Goal: Obtain resource: Obtain resource

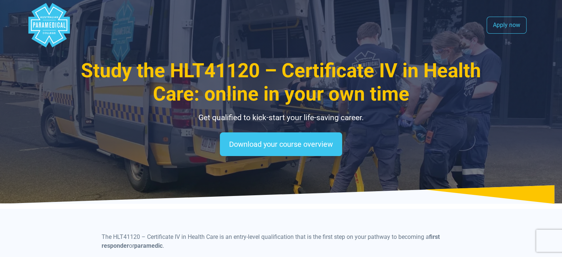
click at [58, 33] on polygon "Australian Paramedical College" at bounding box center [48, 25] width 41 height 44
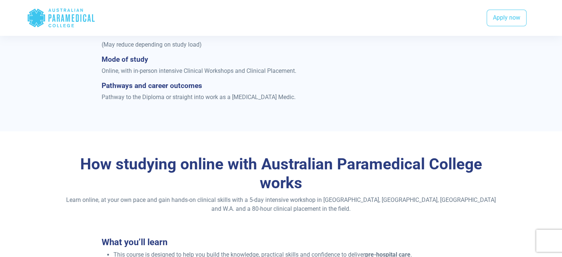
scroll to position [562, 0]
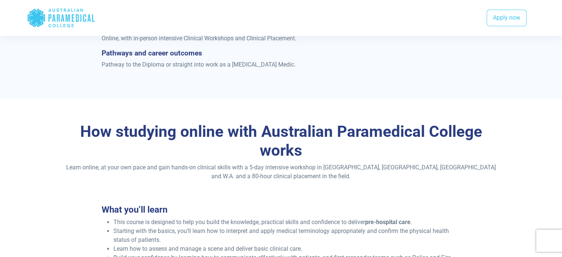
click at [33, 18] on polygon "Australian Paramedical College" at bounding box center [35, 17] width 17 height 18
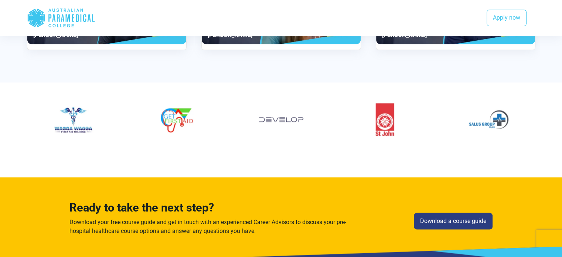
scroll to position [1633, 0]
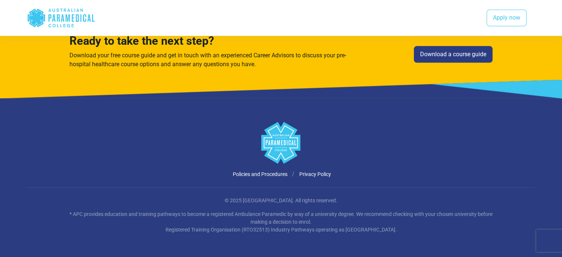
click at [293, 147] on polygon at bounding box center [280, 143] width 39 height 42
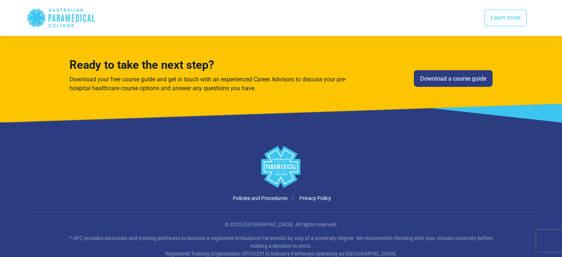
scroll to position [1916, 0]
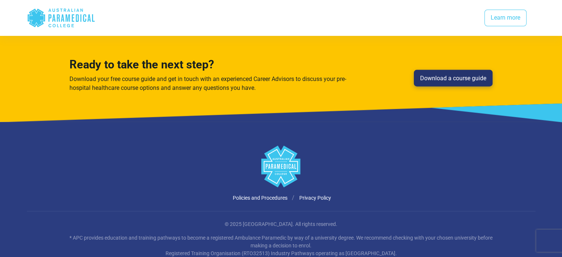
click at [432, 70] on link "Download a course guide" at bounding box center [453, 78] width 79 height 17
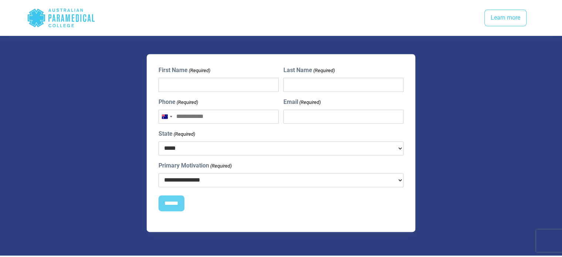
scroll to position [1019, 0]
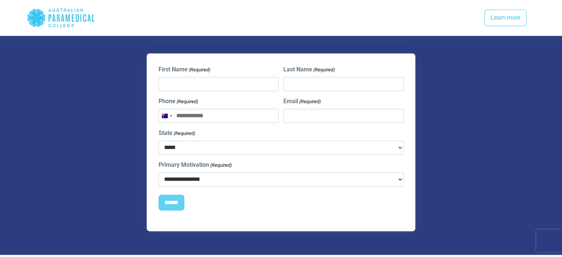
click at [310, 172] on select "**********" at bounding box center [281, 179] width 245 height 14
click at [498, 135] on div "**********" at bounding box center [281, 142] width 441 height 178
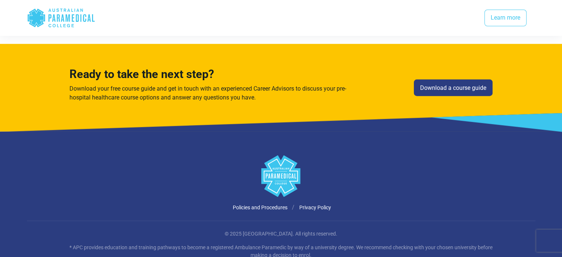
scroll to position [1907, 0]
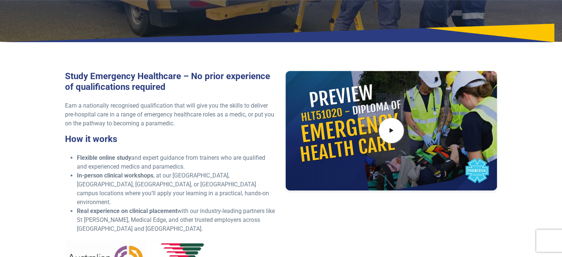
scroll to position [162, 0]
